Goal: Transaction & Acquisition: Purchase product/service

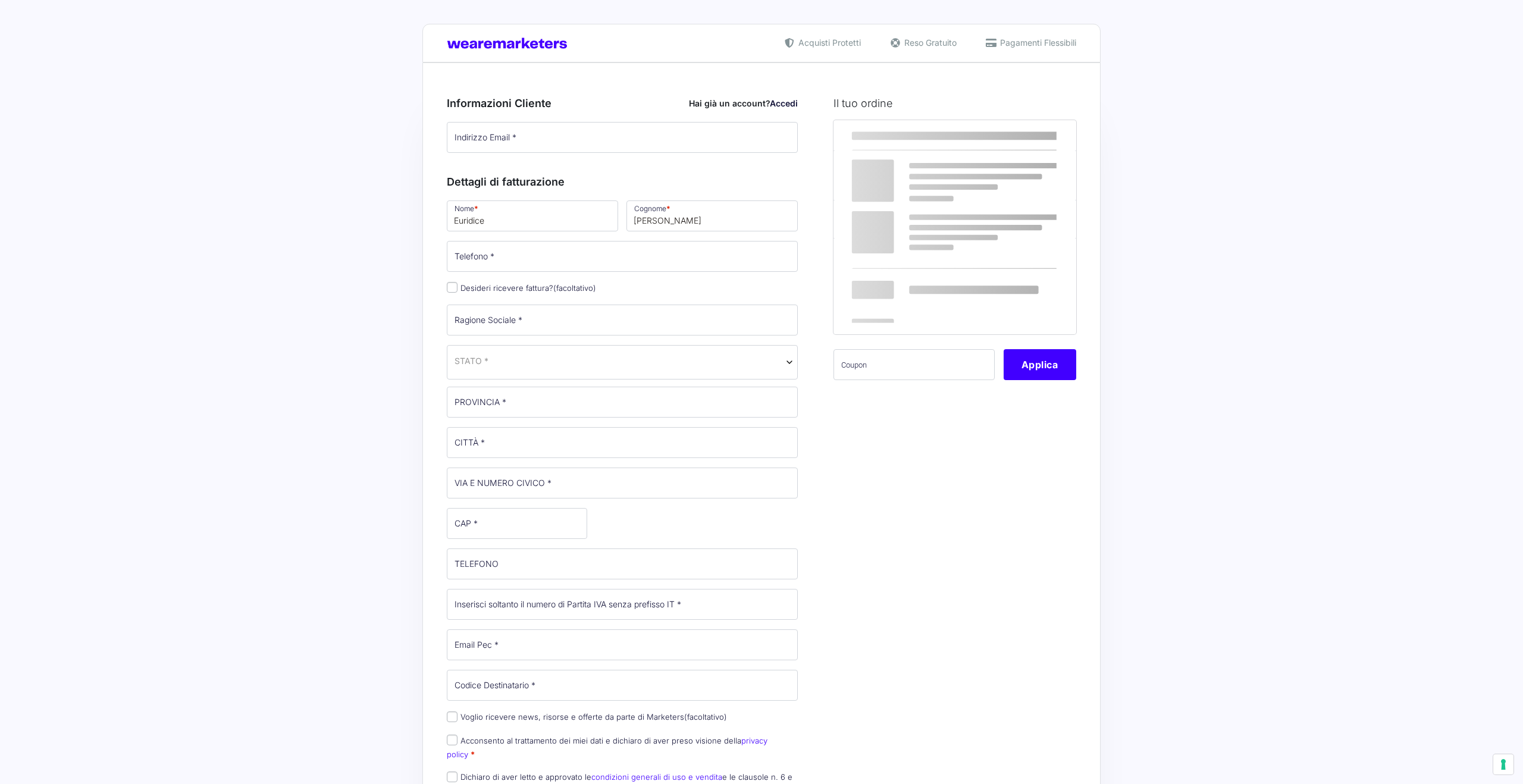
select select
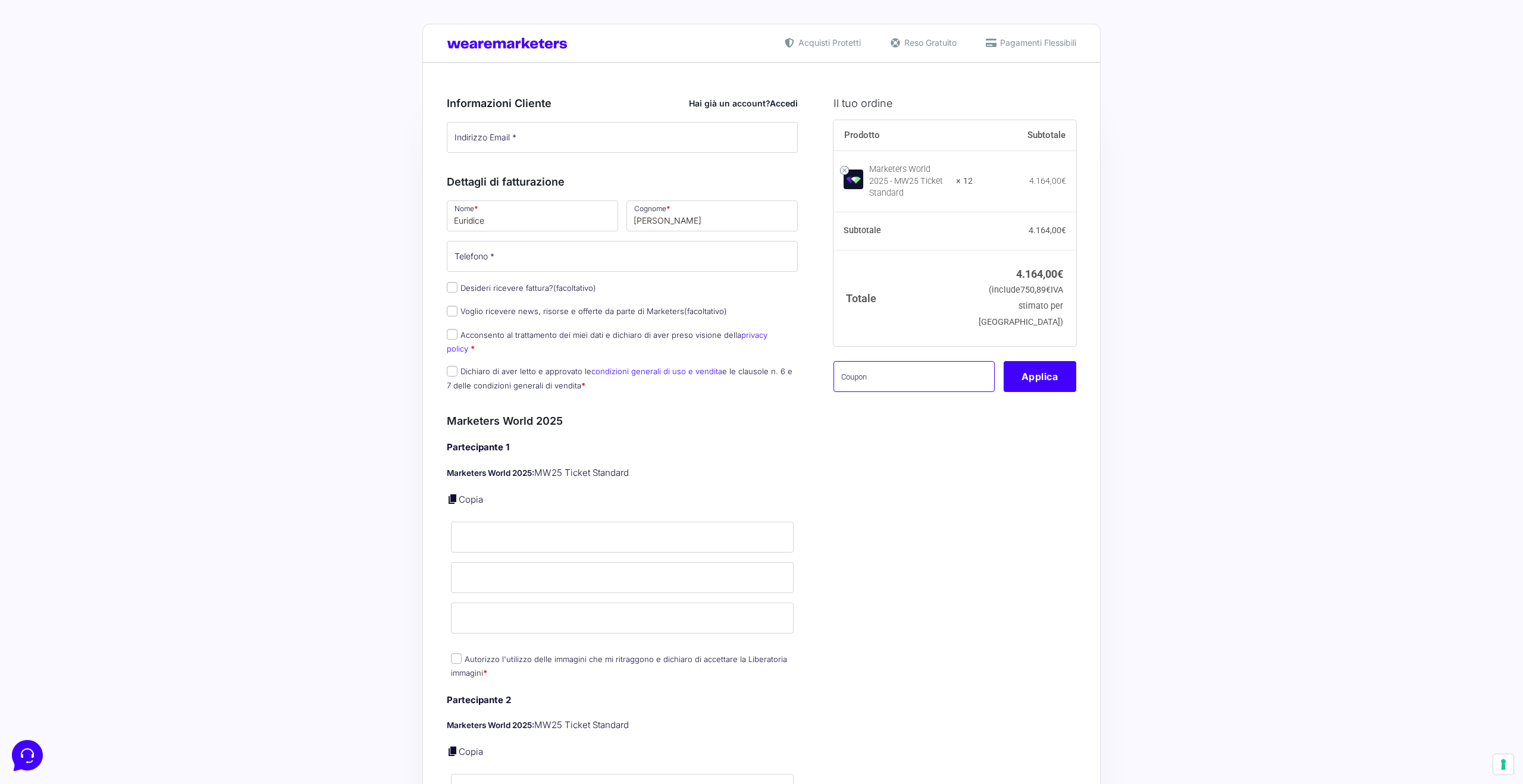
click at [912, 383] on input "text" at bounding box center [914, 376] width 161 height 31
paste input "MWCavina12"
type input "MWCavina12"
click at [517, 140] on input "Indirizzo Email *" at bounding box center [623, 137] width 351 height 31
paste input "[EMAIL_ADDRESS][DOMAIN_NAME]"
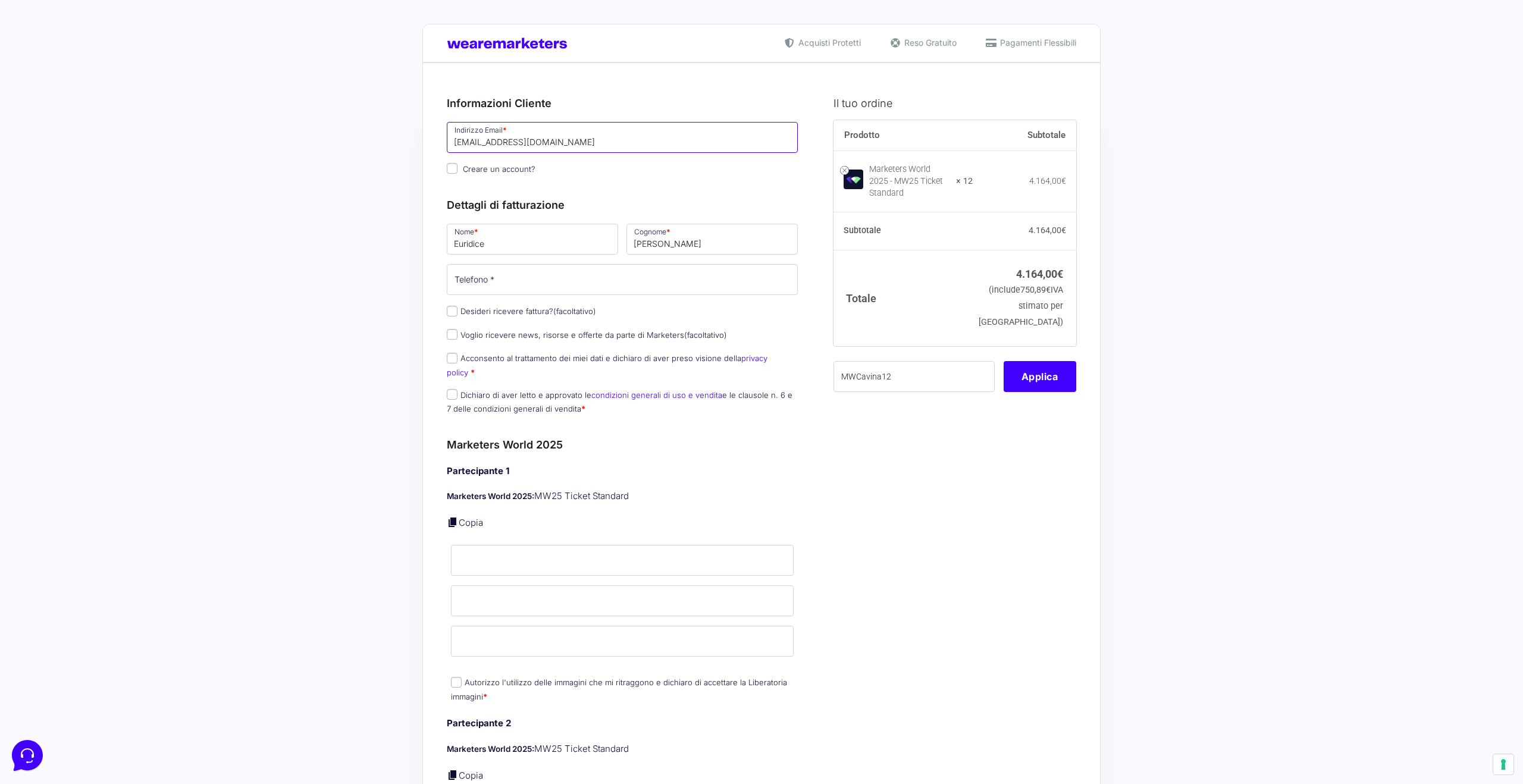
type input "[EMAIL_ADDRESS][DOMAIN_NAME]"
click at [1025, 386] on button "Applica" at bounding box center [1039, 376] width 73 height 31
